Goal: Information Seeking & Learning: Learn about a topic

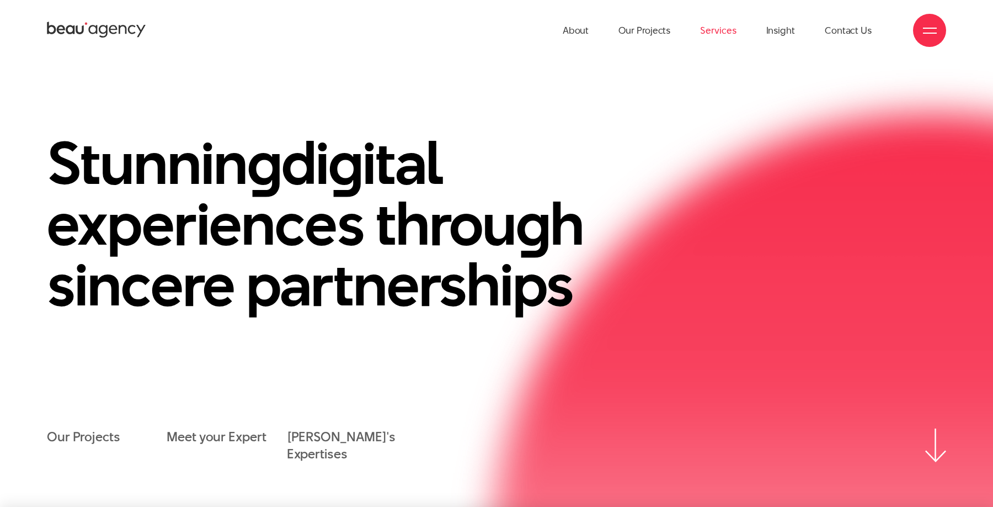
click at [710, 26] on link "Services" at bounding box center [718, 30] width 36 height 61
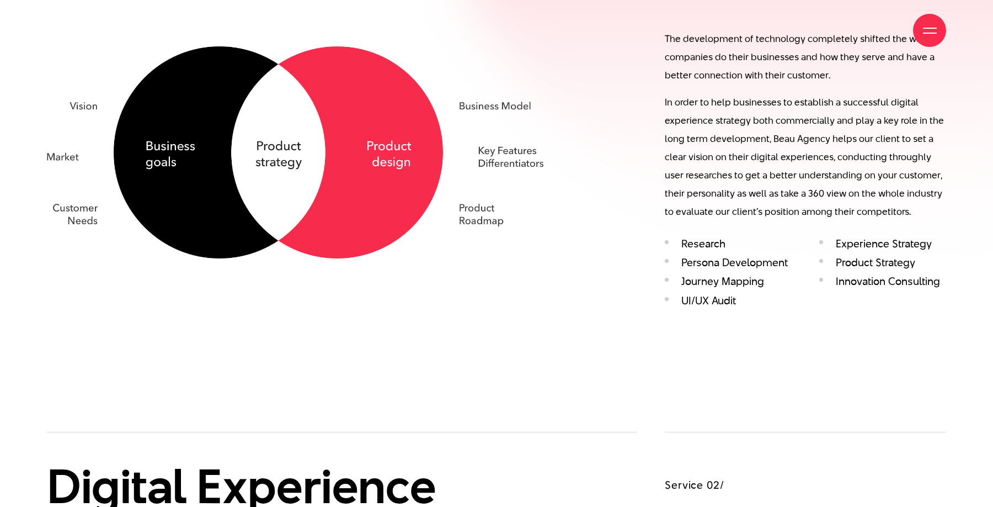
scroll to position [1155, 0]
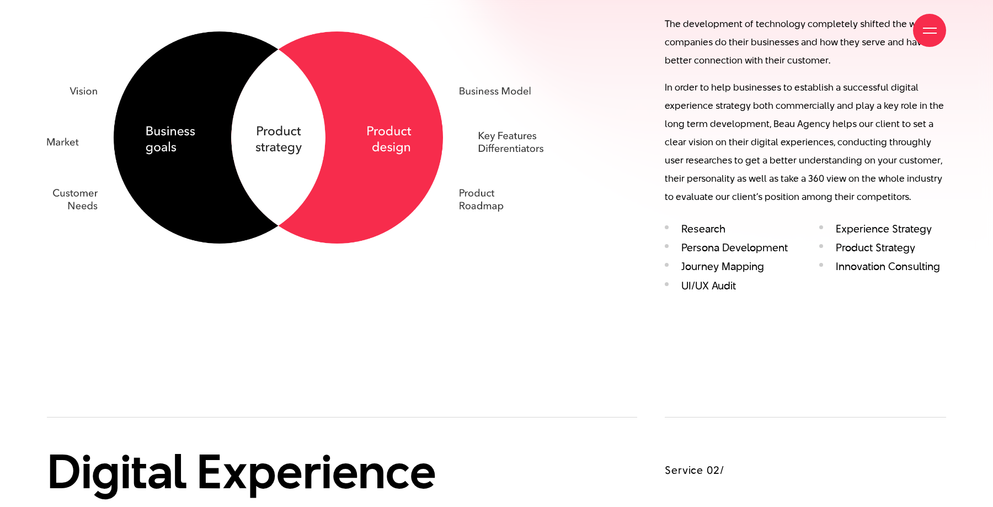
click at [711, 284] on li "UI/UX Audit" at bounding box center [728, 285] width 127 height 13
click at [866, 224] on li "Experience Strategy" at bounding box center [883, 228] width 127 height 13
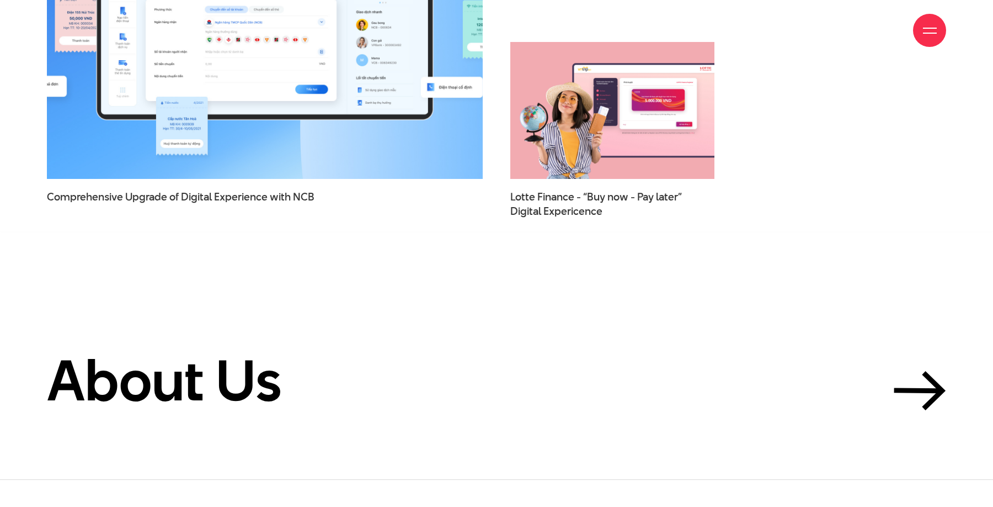
scroll to position [4082, 0]
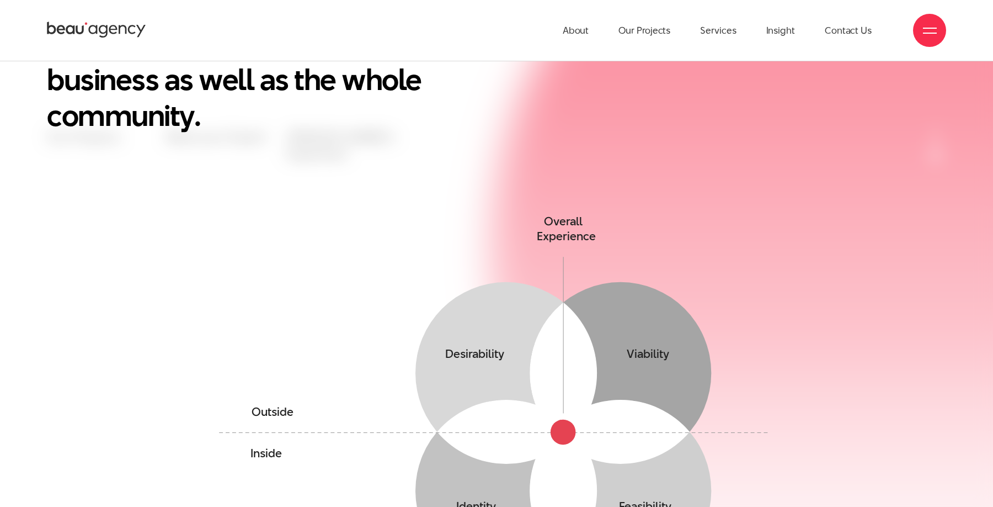
scroll to position [492, 0]
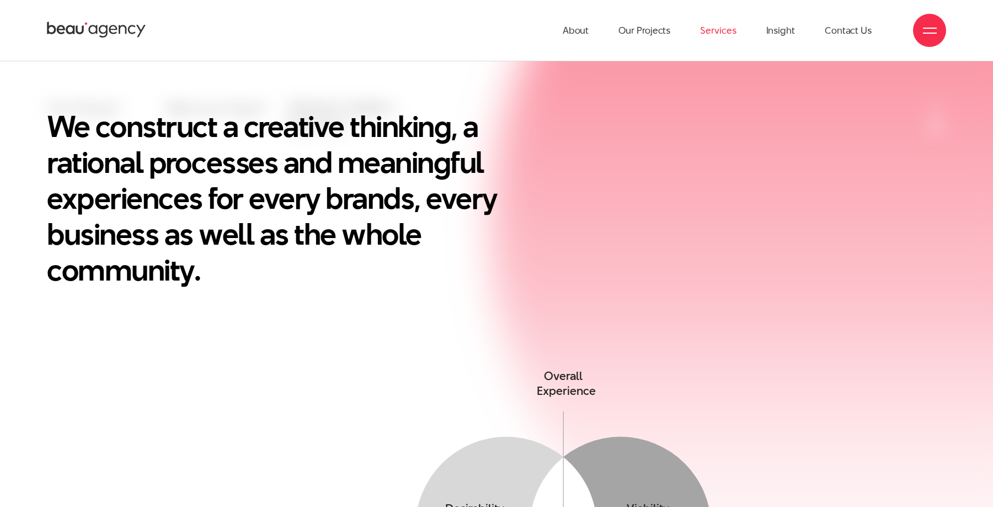
click at [730, 22] on link "Services" at bounding box center [718, 30] width 36 height 61
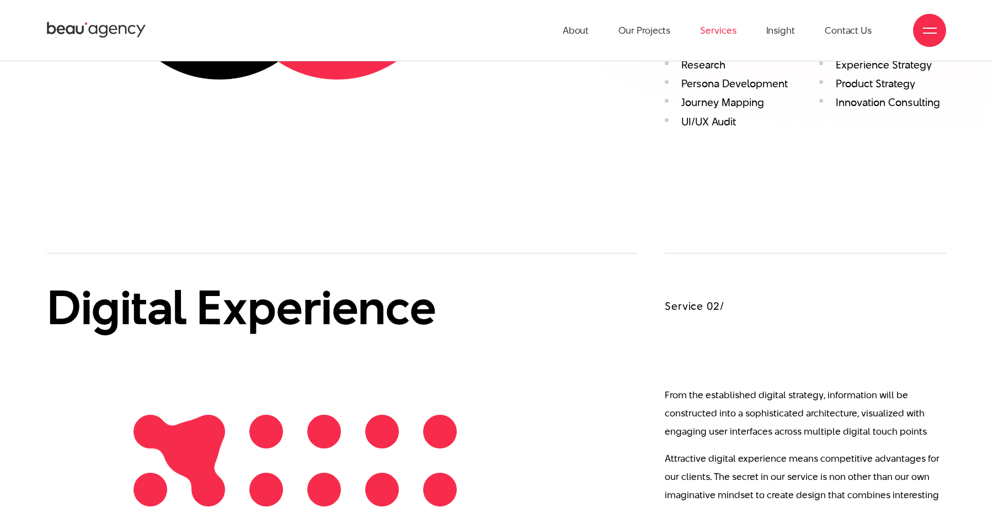
scroll to position [1300, 0]
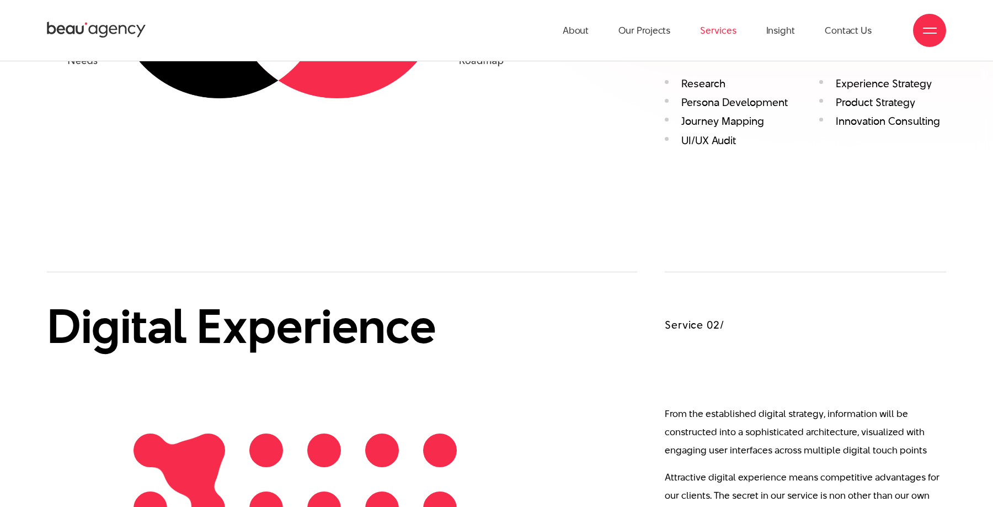
click at [694, 141] on li "UI/UX Audit" at bounding box center [728, 140] width 127 height 13
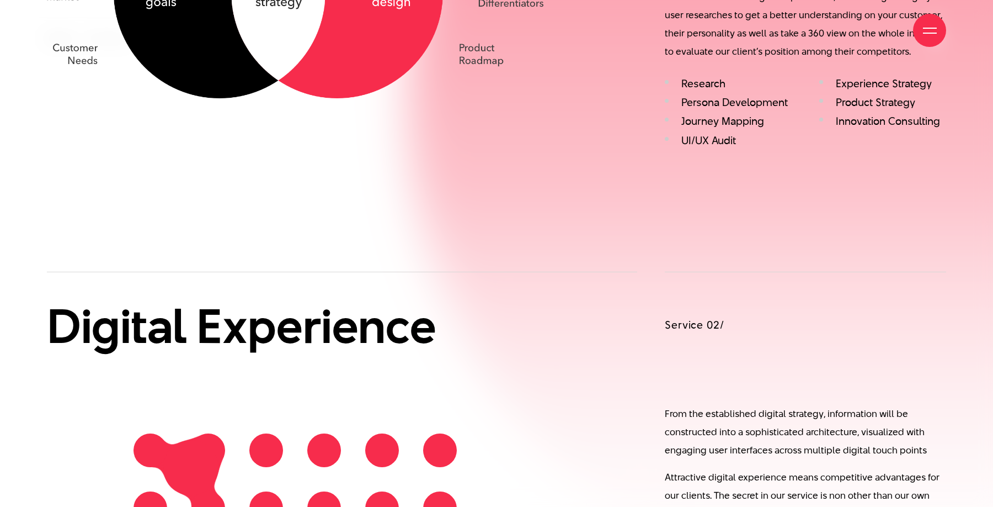
scroll to position [2843, 0]
